Goal: Entertainment & Leisure: Consume media (video, audio)

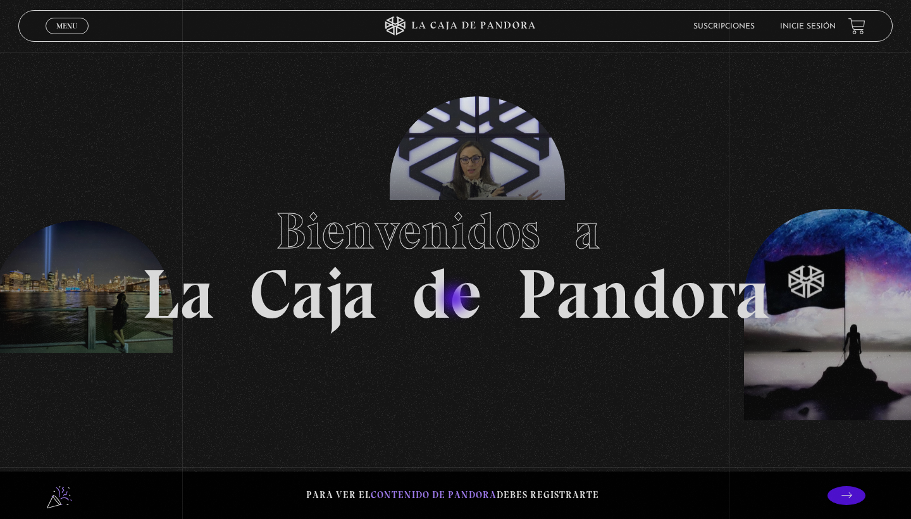
scroll to position [6, 0]
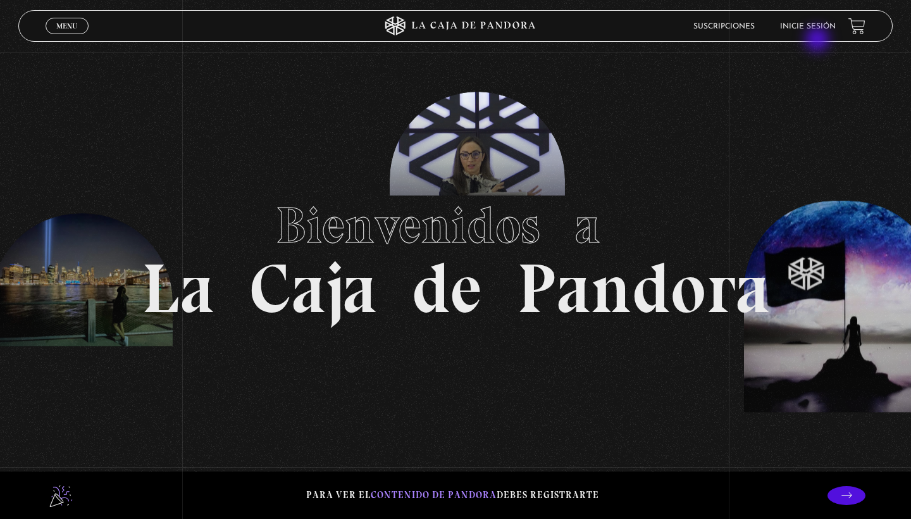
click at [809, 26] on link "Inicie sesión" at bounding box center [808, 27] width 56 height 8
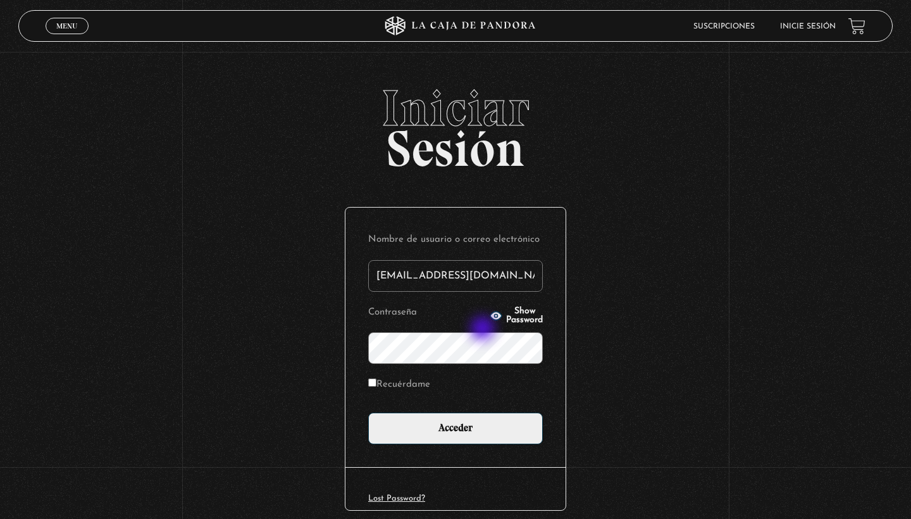
type input "hilla.cd22@gmail.com"
click at [456, 427] on input "Acceder" at bounding box center [455, 429] width 175 height 32
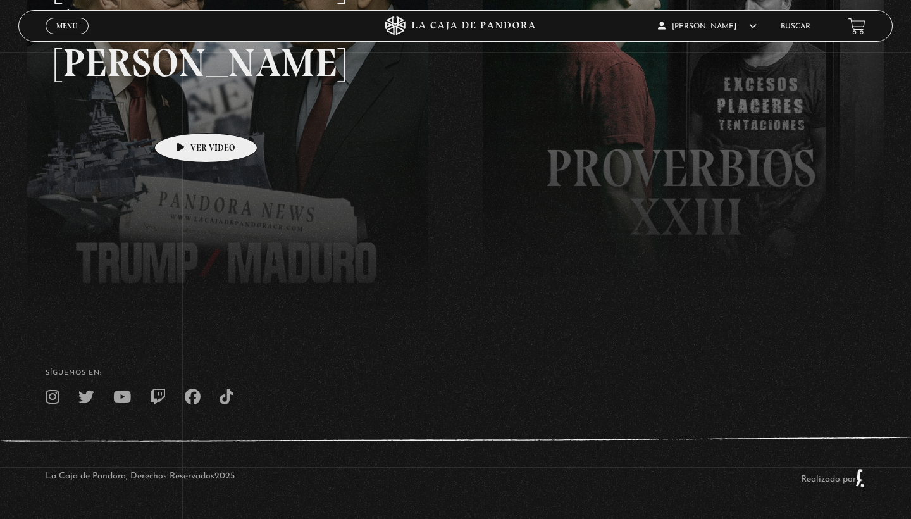
scroll to position [297, 0]
click at [74, 33] on span "Cerrar" at bounding box center [68, 37] width 30 height 9
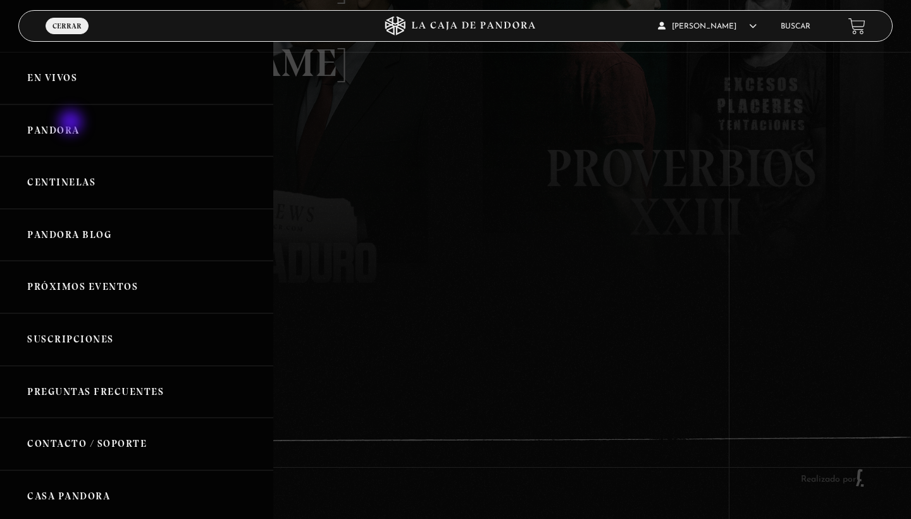
click at [72, 123] on link "Pandora" at bounding box center [136, 130] width 273 height 53
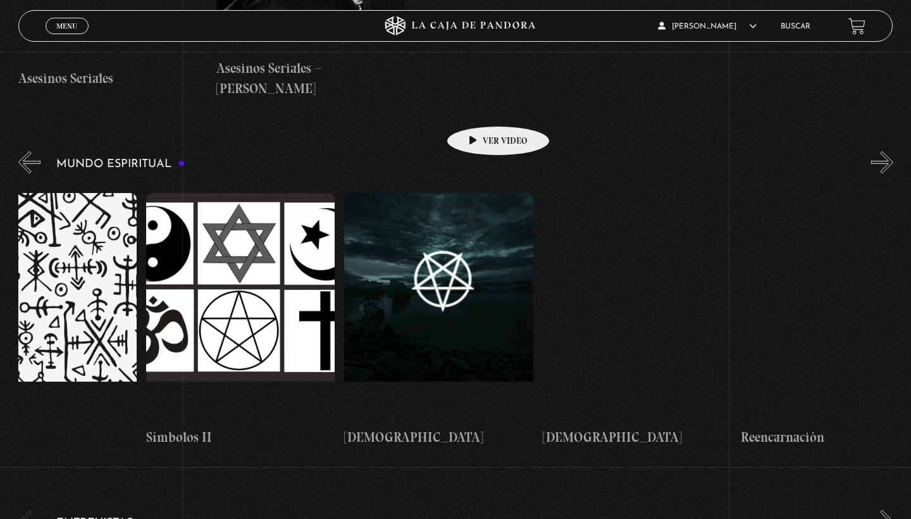
scroll to position [0, 3047]
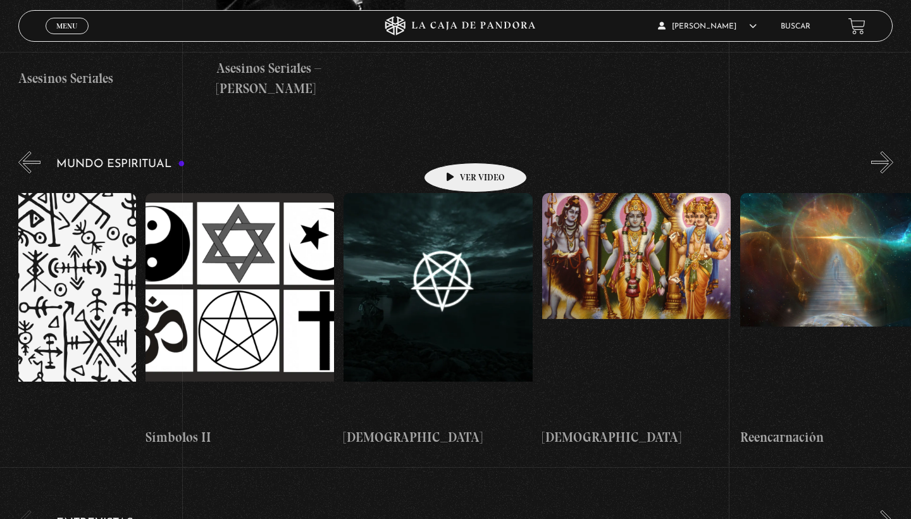
click at [456, 193] on figure at bounding box center [438, 307] width 189 height 228
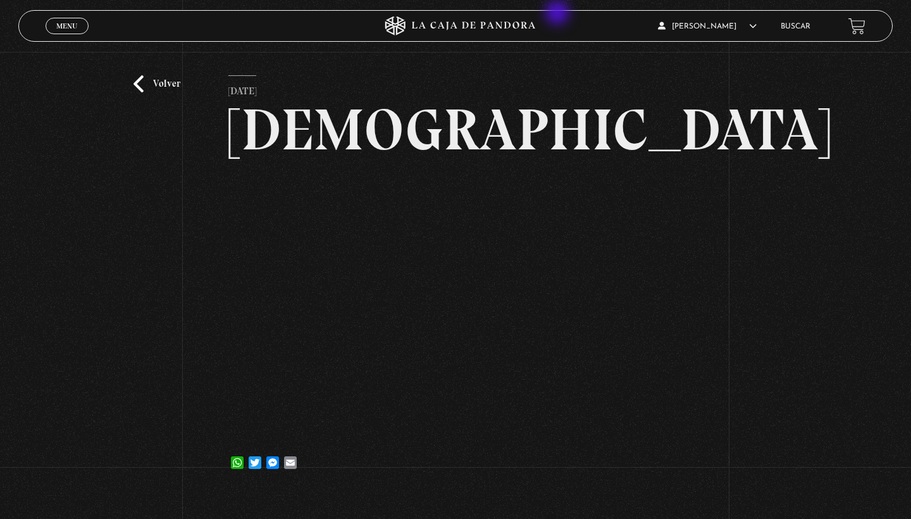
scroll to position [32, 0]
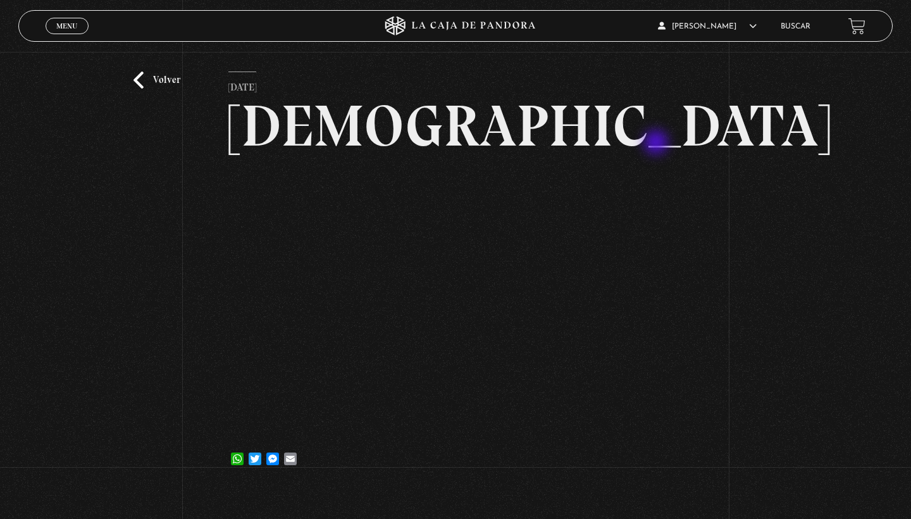
drag, startPoint x: 657, startPoint y: 144, endPoint x: 764, endPoint y: 240, distance: 143.8
click at [774, 241] on div "Volver [DATE] [DEMOGRAPHIC_DATA] WhatsApp Twitter Messenger Email" at bounding box center [455, 254] width 911 height 468
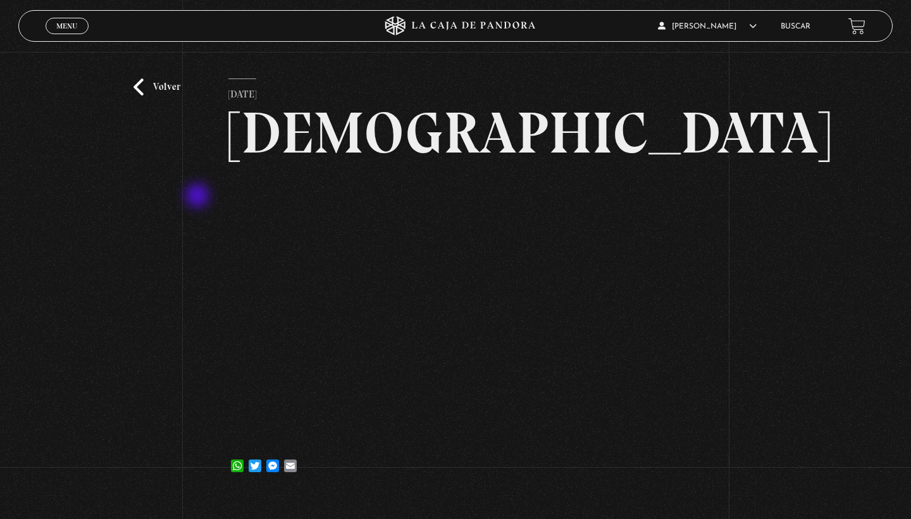
scroll to position [22, 0]
